Goal: Download file/media

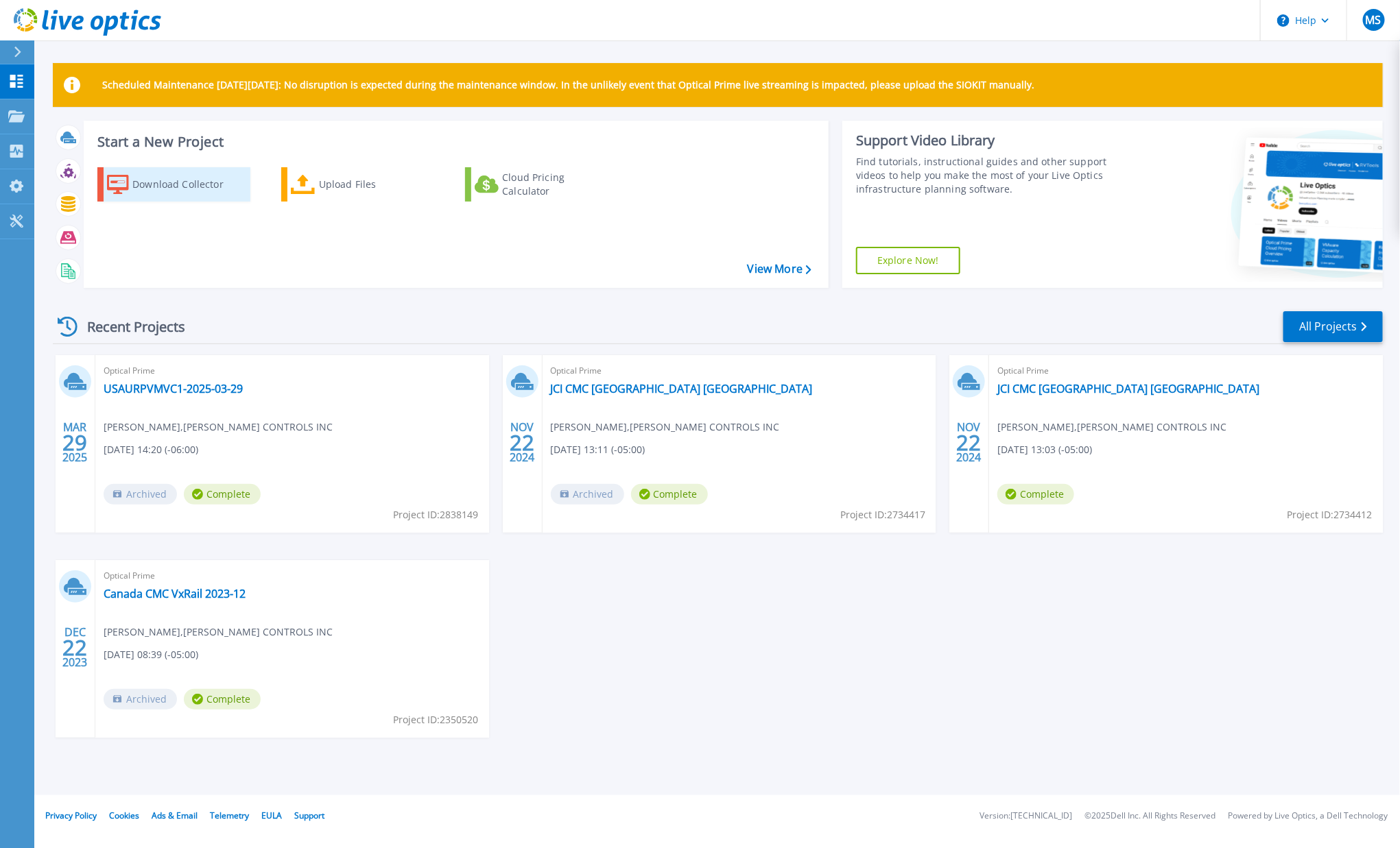
click at [122, 186] on icon at bounding box center [118, 184] width 22 height 20
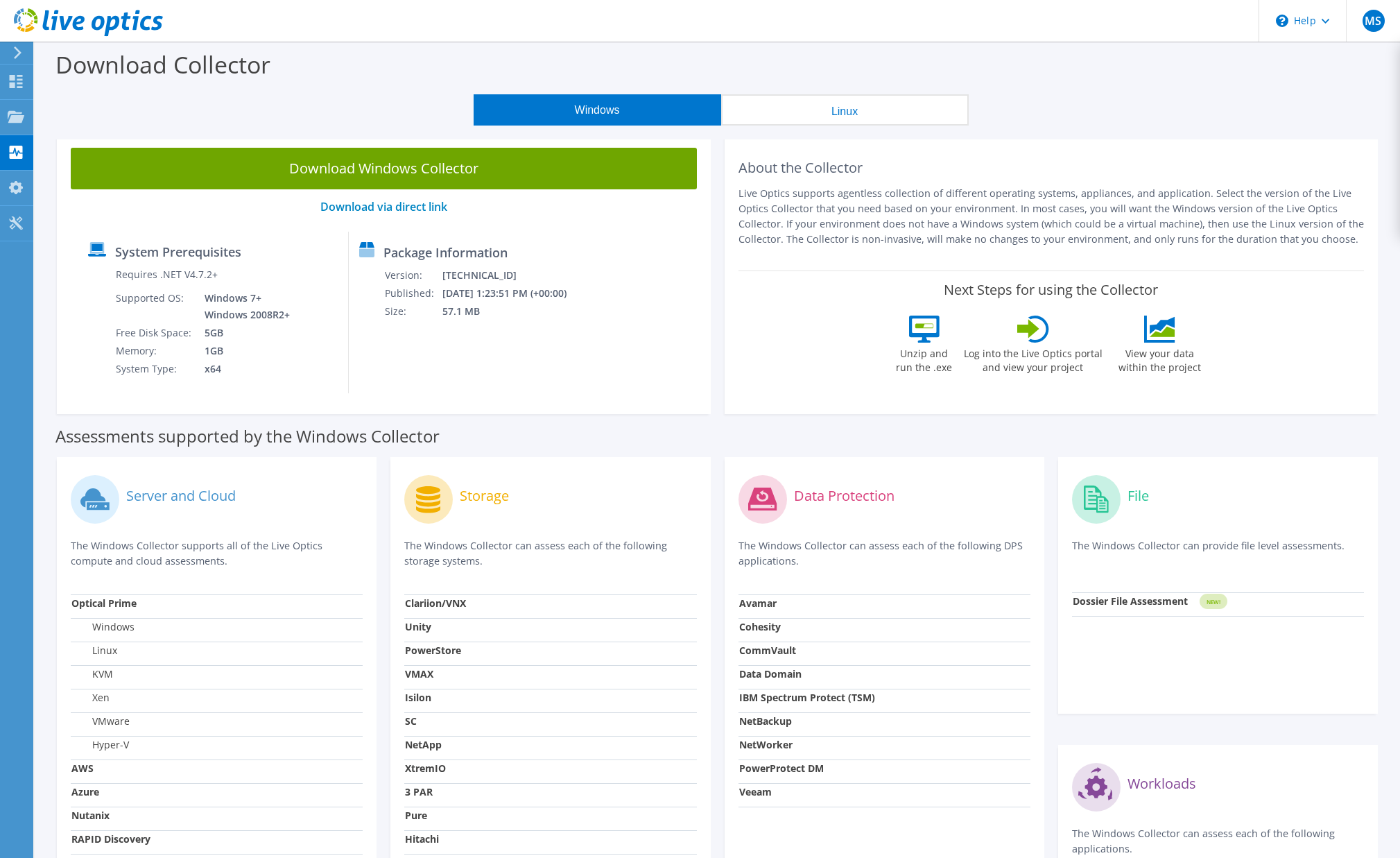
click at [203, 496] on label "Server and Cloud" at bounding box center [181, 495] width 109 height 14
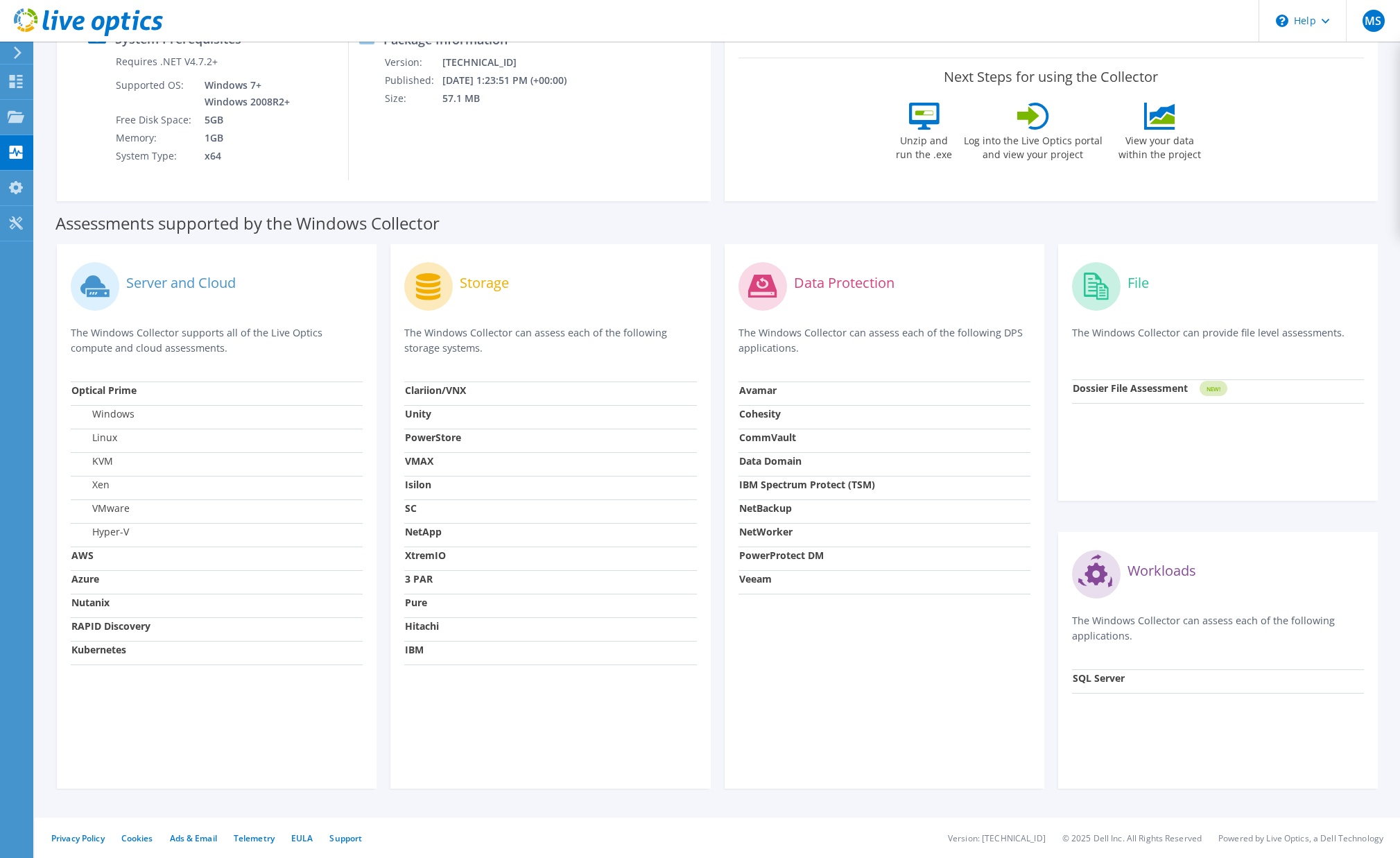
scroll to position [5, 0]
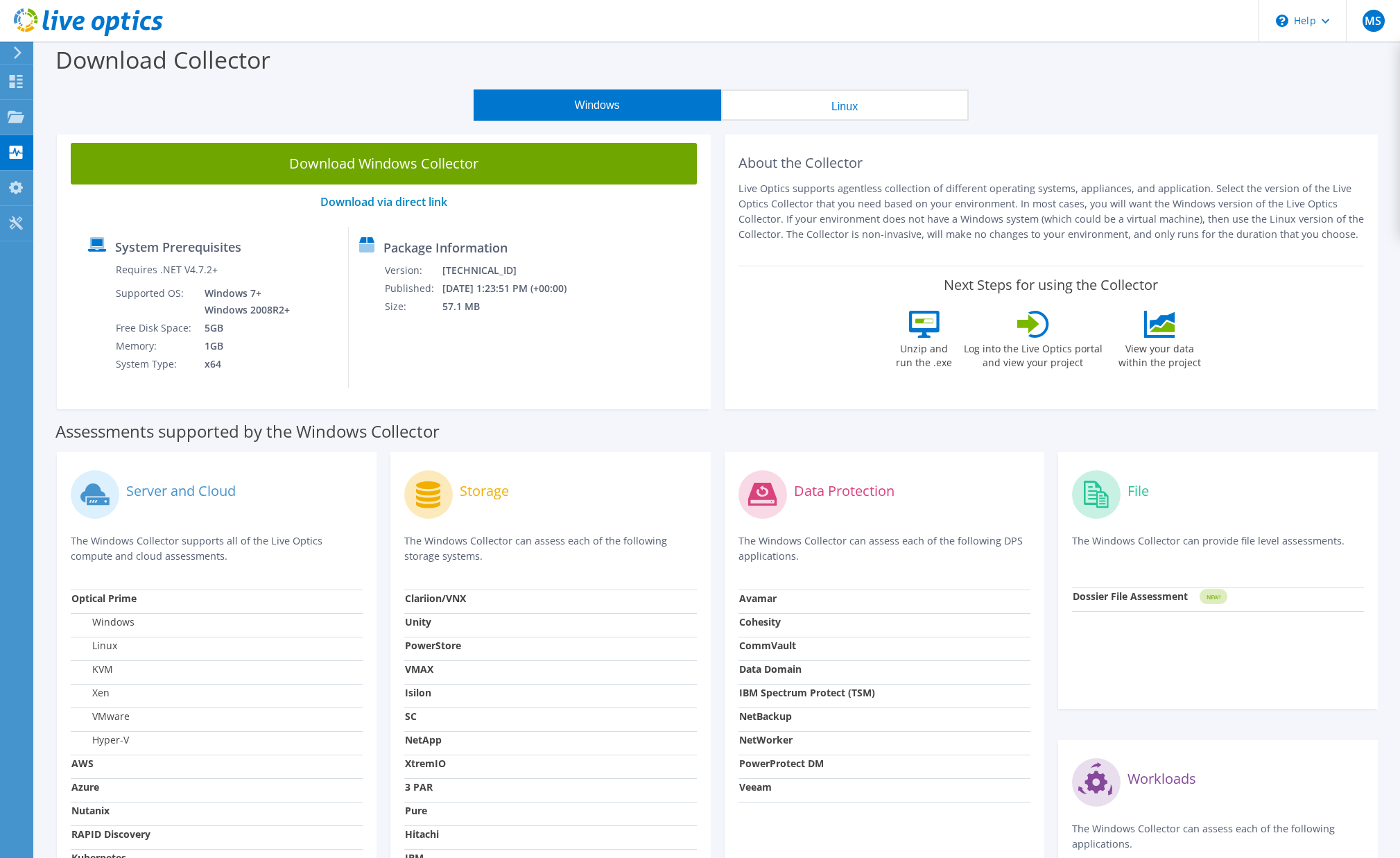
click at [435, 486] on icon at bounding box center [428, 495] width 24 height 27
click at [104, 490] on circle at bounding box center [95, 495] width 48 height 48
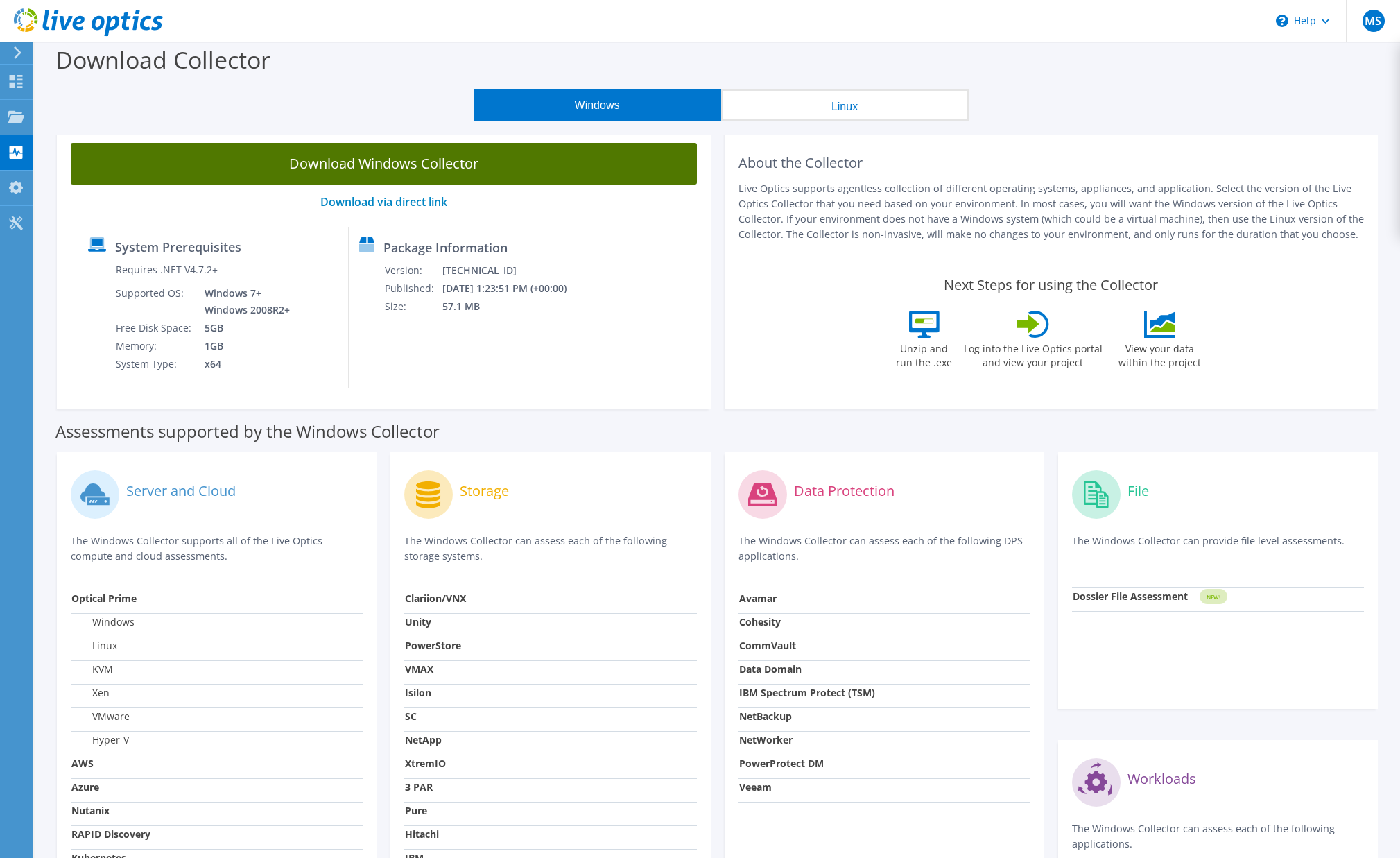
click at [350, 167] on link "Download Windows Collector" at bounding box center [383, 164] width 626 height 42
